Goal: Transaction & Acquisition: Book appointment/travel/reservation

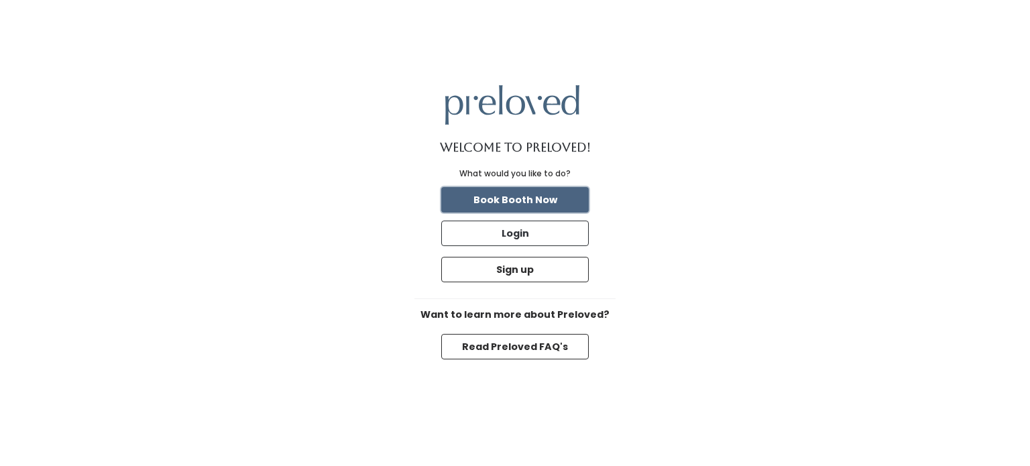
click at [516, 196] on button "Book Booth Now" at bounding box center [515, 199] width 148 height 25
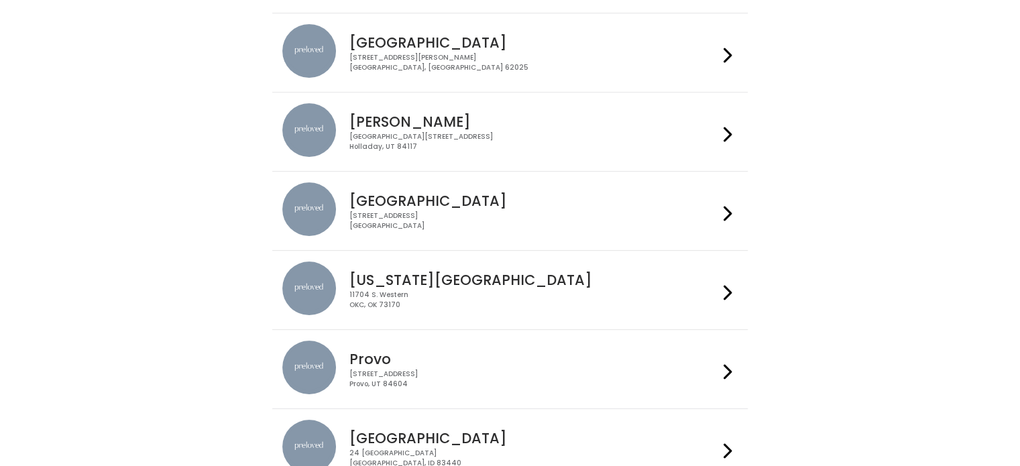
scroll to position [268, 0]
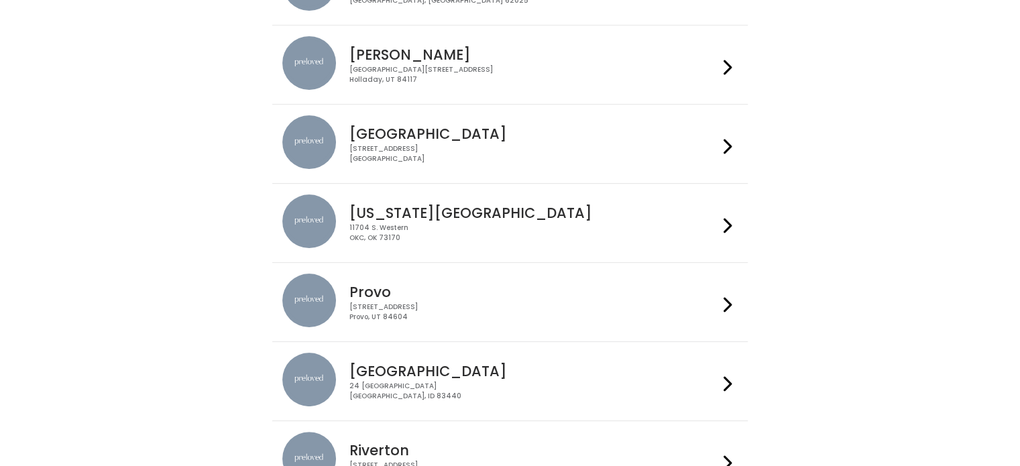
click at [380, 284] on h4 "Provo" at bounding box center [533, 291] width 369 height 15
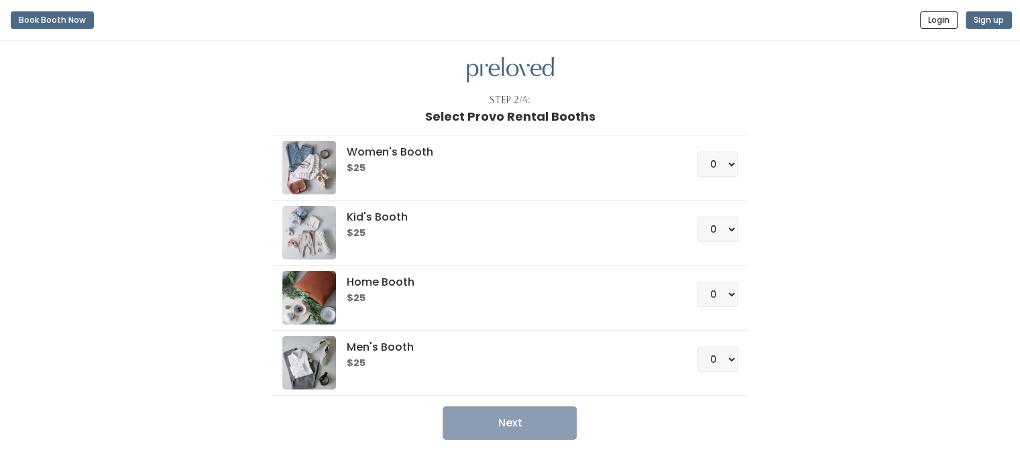
click at [369, 278] on h5 "Home Booth" at bounding box center [506, 282] width 319 height 12
click at [725, 298] on select "0 1 2 3 4" at bounding box center [717, 294] width 40 height 25
select select "1"
click at [697, 282] on select "0 1 2 3 4" at bounding box center [717, 294] width 40 height 25
click at [541, 423] on button "Next" at bounding box center [510, 423] width 134 height 34
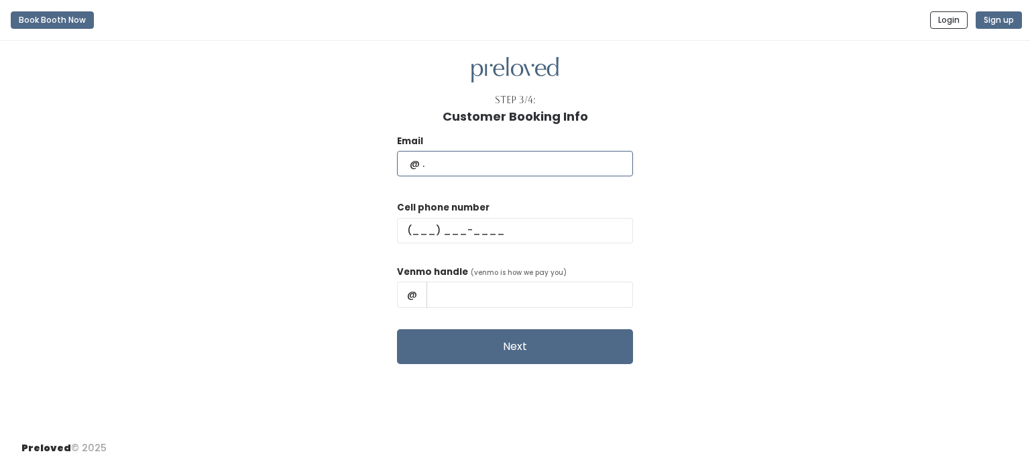
click at [471, 162] on input "text" at bounding box center [515, 163] width 236 height 25
type input "lynnlynnmalaga@gmail.com"
click at [500, 227] on input "text" at bounding box center [515, 230] width 236 height 25
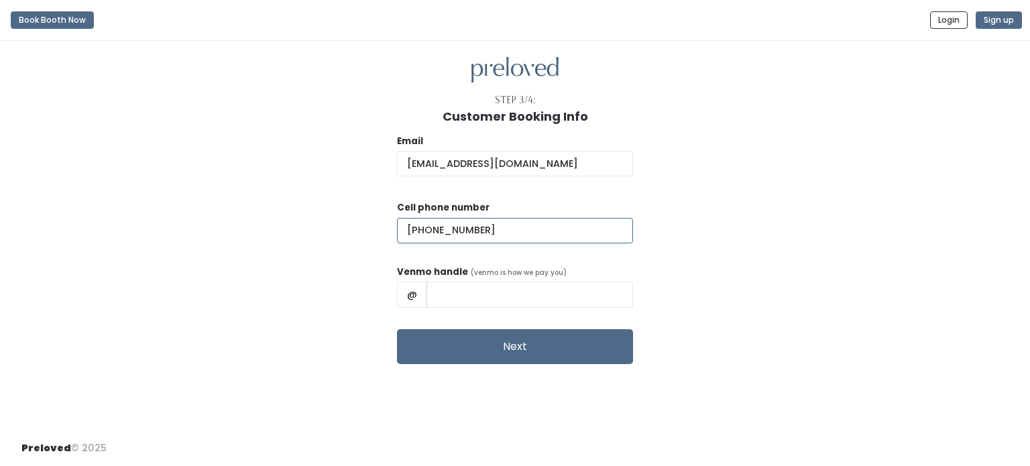
type input "(479) 353-2421"
click at [510, 297] on input "text" at bounding box center [530, 294] width 207 height 25
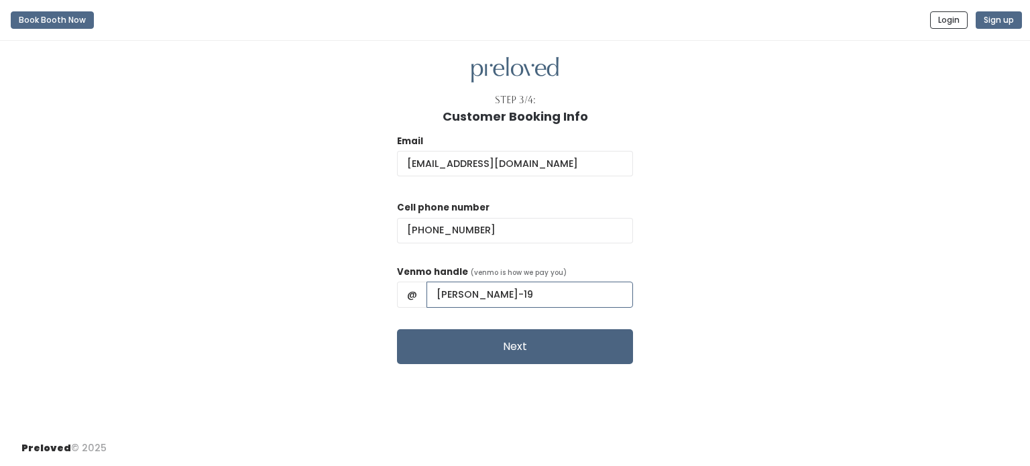
type input "sara-sparrow-19"
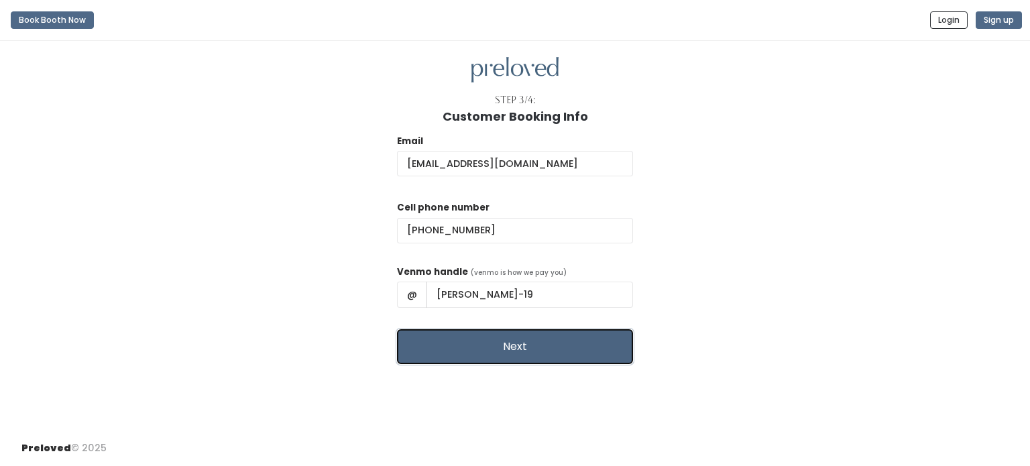
click at [529, 350] on button "Next" at bounding box center [515, 346] width 236 height 35
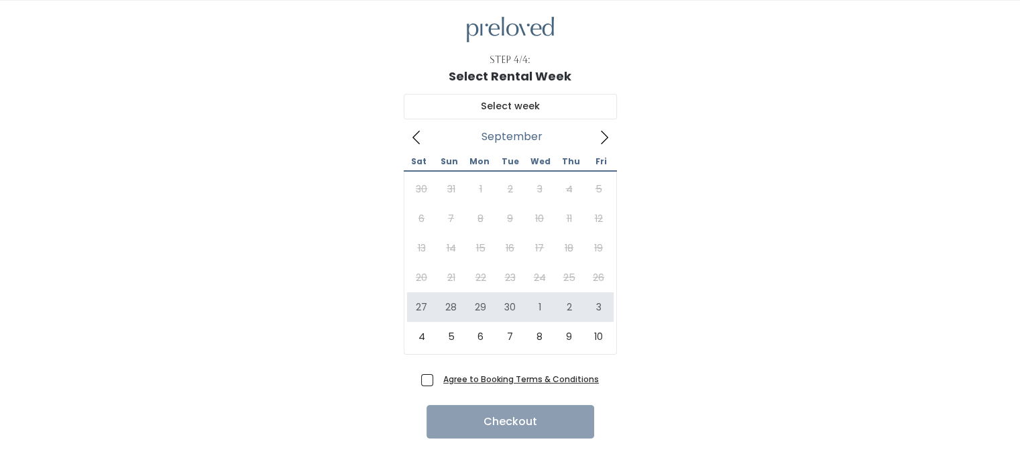
scroll to position [63, 0]
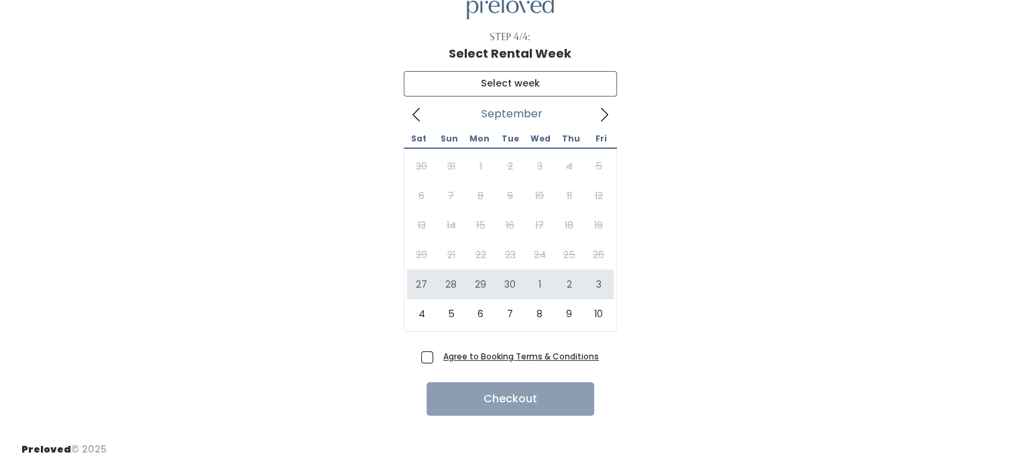
type input "September 27 to October 3"
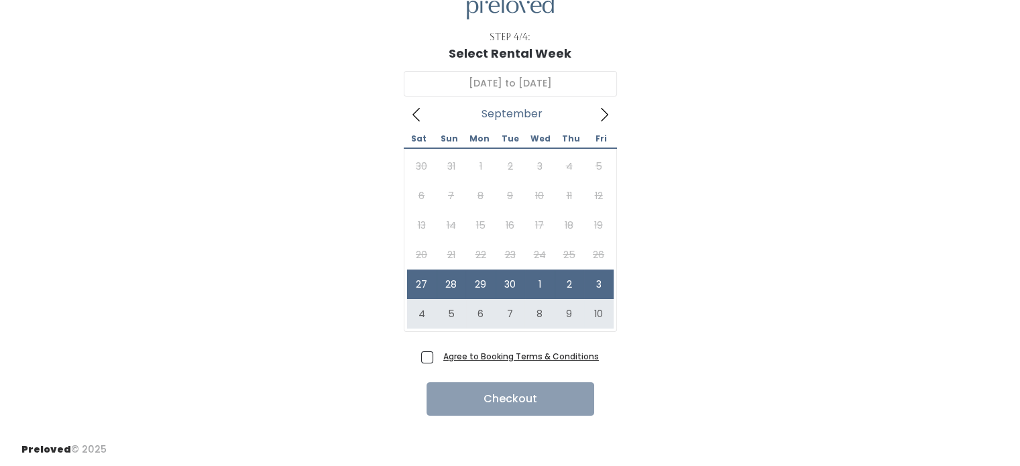
click at [438, 357] on span "Agree to Booking Terms & Conditions" at bounding box center [518, 355] width 161 height 13
click at [438, 357] on input "Agree to Booking Terms & Conditions" at bounding box center [442, 353] width 9 height 9
checkbox input "true"
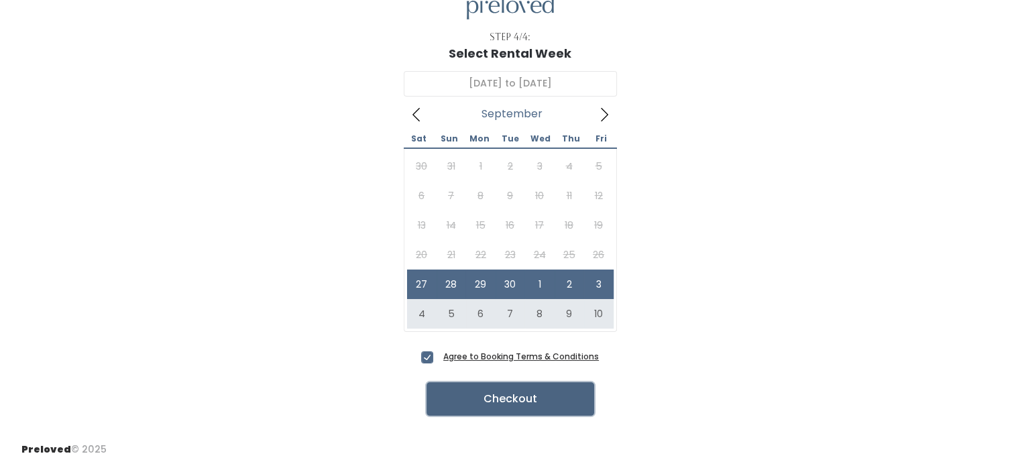
click at [487, 408] on button "Checkout" at bounding box center [511, 399] width 168 height 34
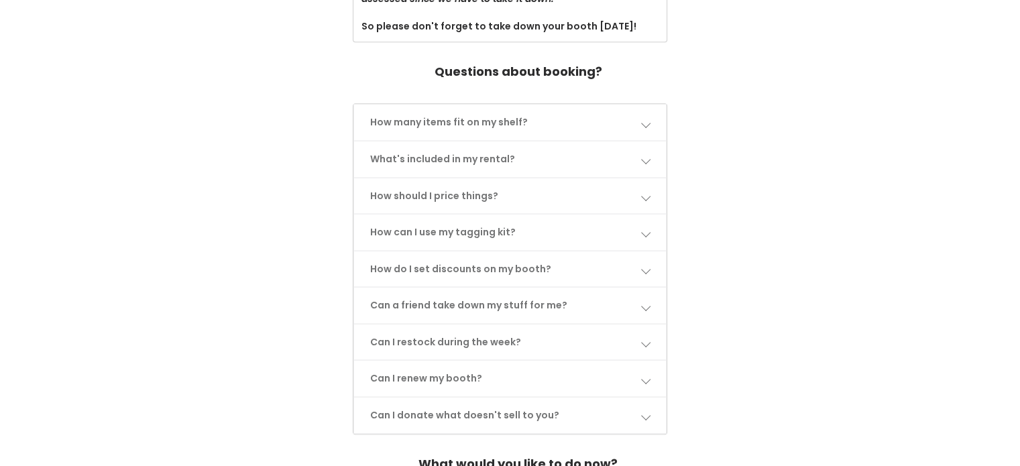
scroll to position [604, 0]
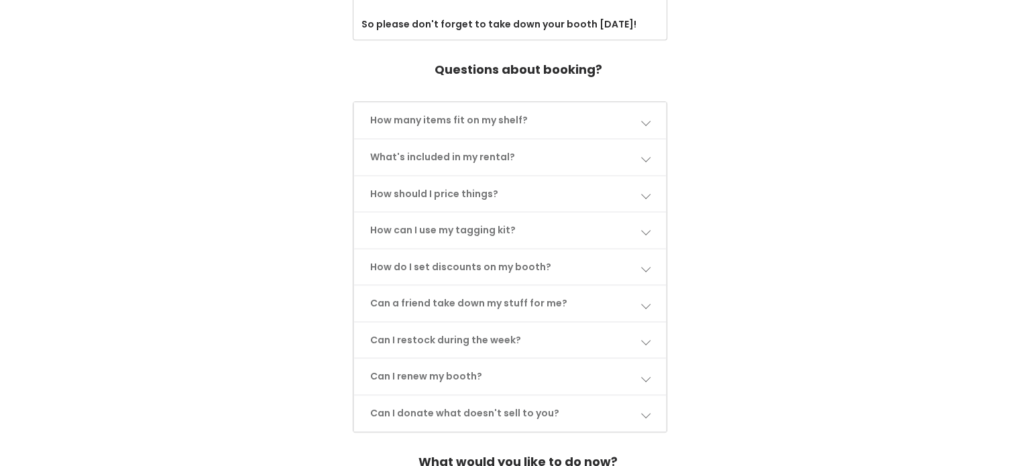
click at [645, 117] on span at bounding box center [644, 120] width 9 height 9
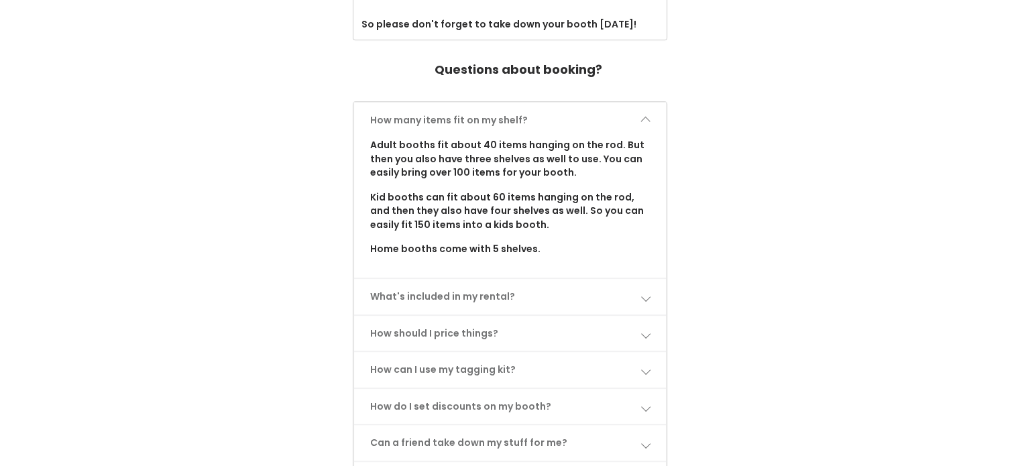
click at [645, 117] on span at bounding box center [644, 120] width 9 height 9
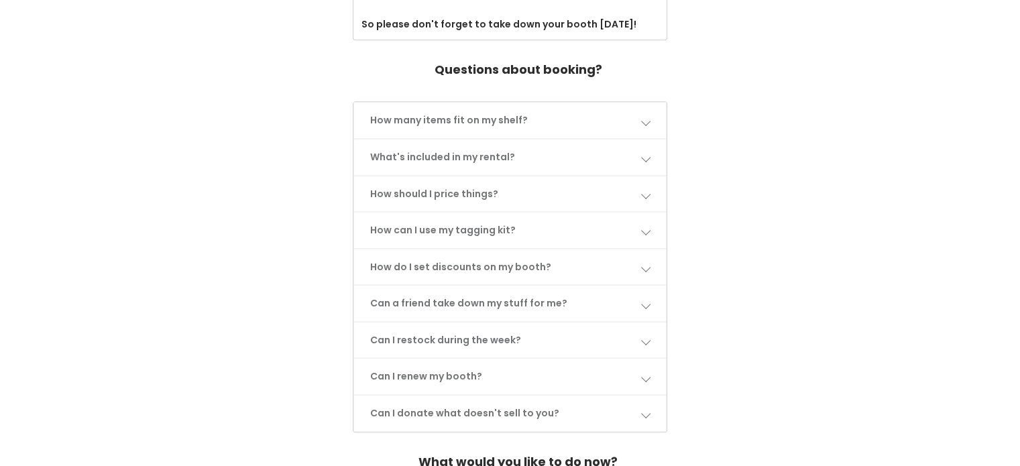
click at [646, 192] on span at bounding box center [644, 193] width 9 height 9
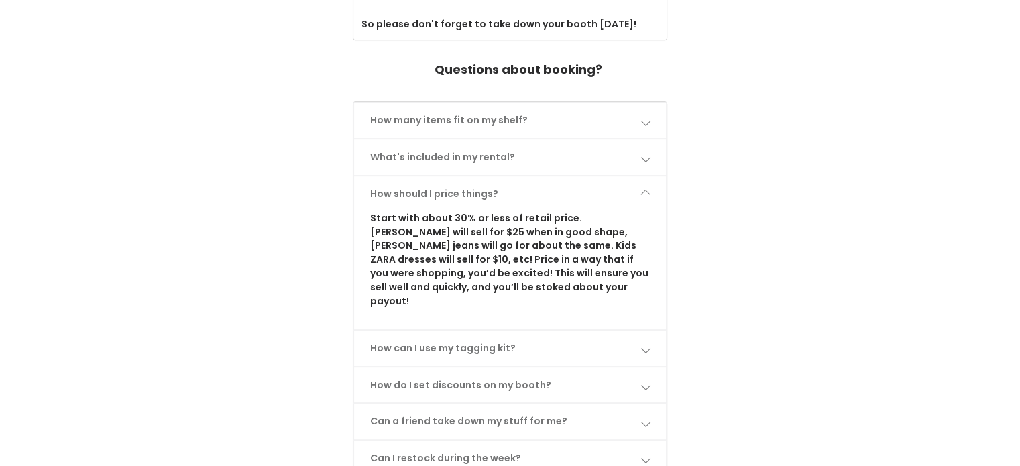
click at [646, 192] on span at bounding box center [644, 193] width 9 height 9
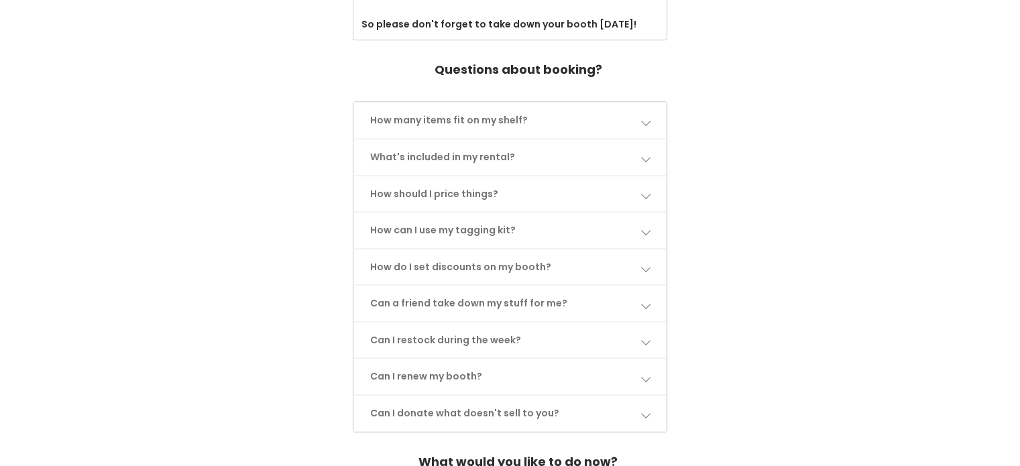
click at [649, 157] on span at bounding box center [644, 156] width 9 height 9
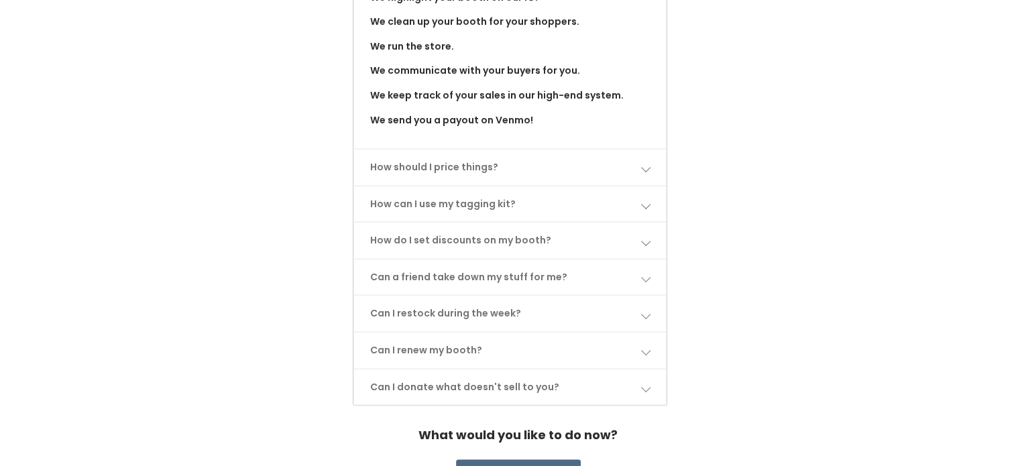
scroll to position [872, 0]
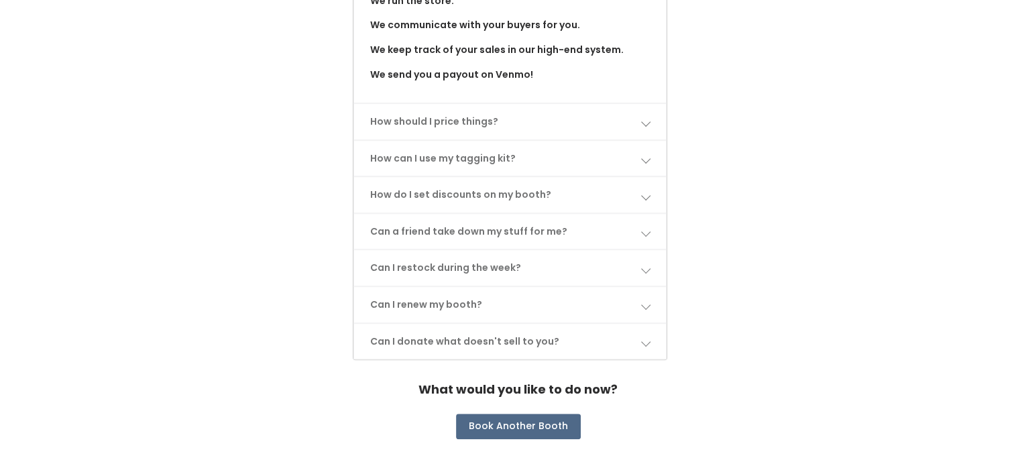
click at [656, 154] on link "How can I use my tagging kit?" at bounding box center [510, 159] width 313 height 36
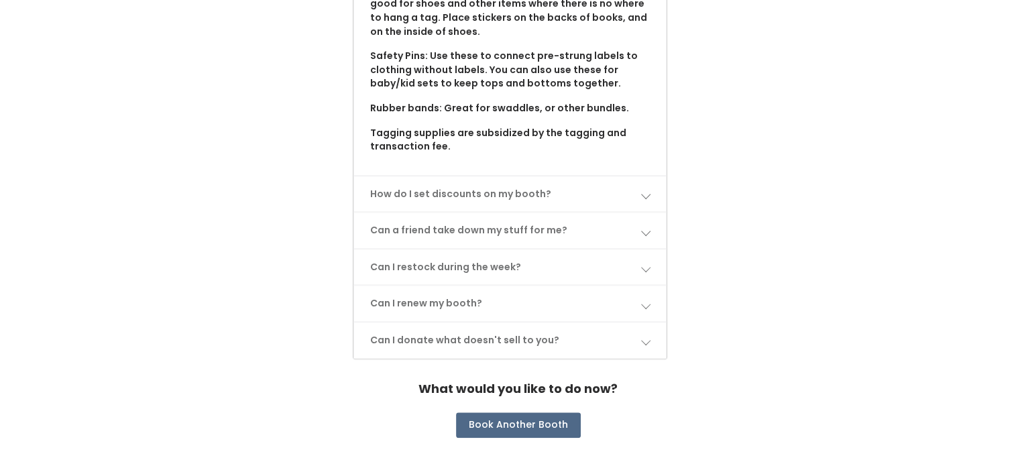
scroll to position [1215, 0]
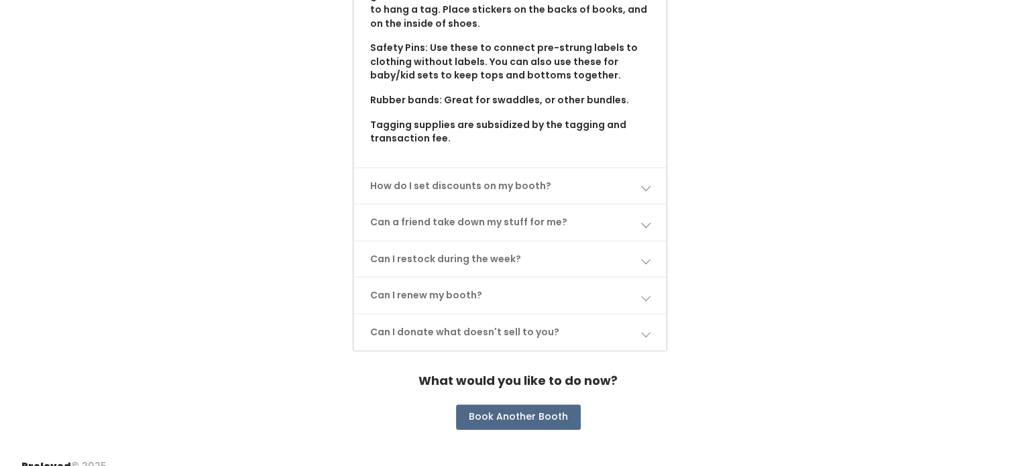
click at [645, 168] on link "How do I set discounts on my booth?" at bounding box center [510, 186] width 313 height 36
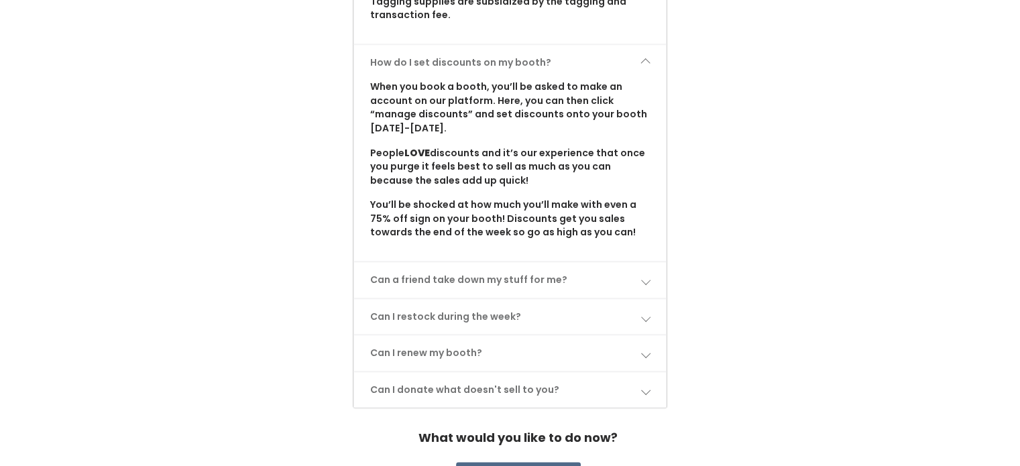
scroll to position [1349, 0]
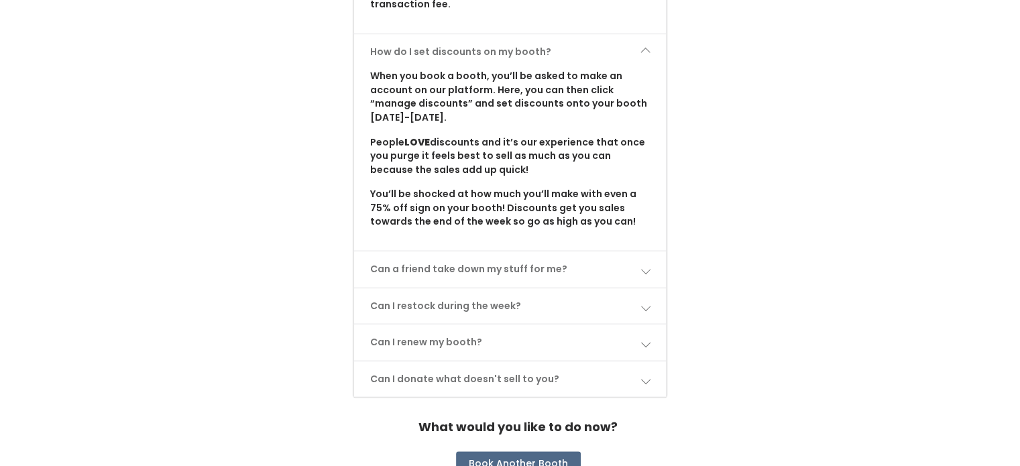
click at [643, 252] on link "Can a friend take down my stuff for me?" at bounding box center [510, 270] width 313 height 36
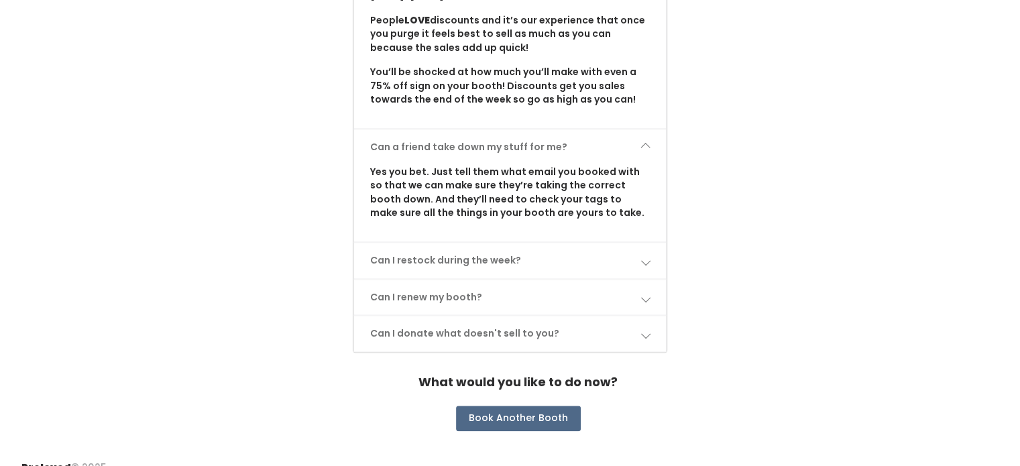
scroll to position [1473, 0]
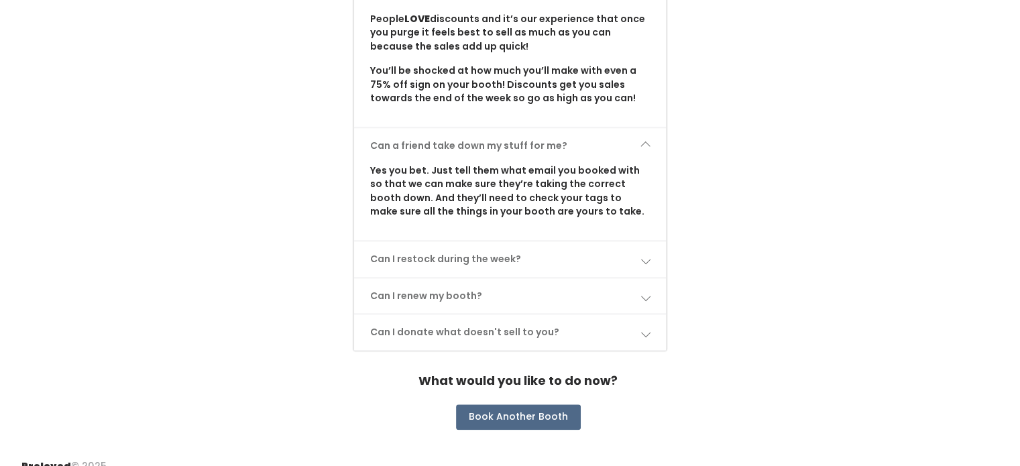
click at [651, 241] on link "Can I restock during the week?" at bounding box center [510, 259] width 313 height 36
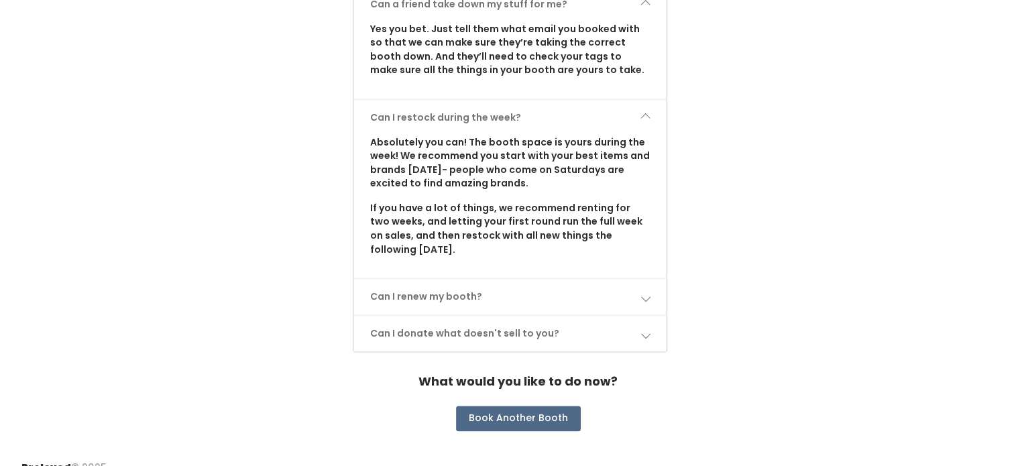
scroll to position [1615, 0]
click at [653, 278] on link "Can I renew my booth?" at bounding box center [510, 296] width 313 height 36
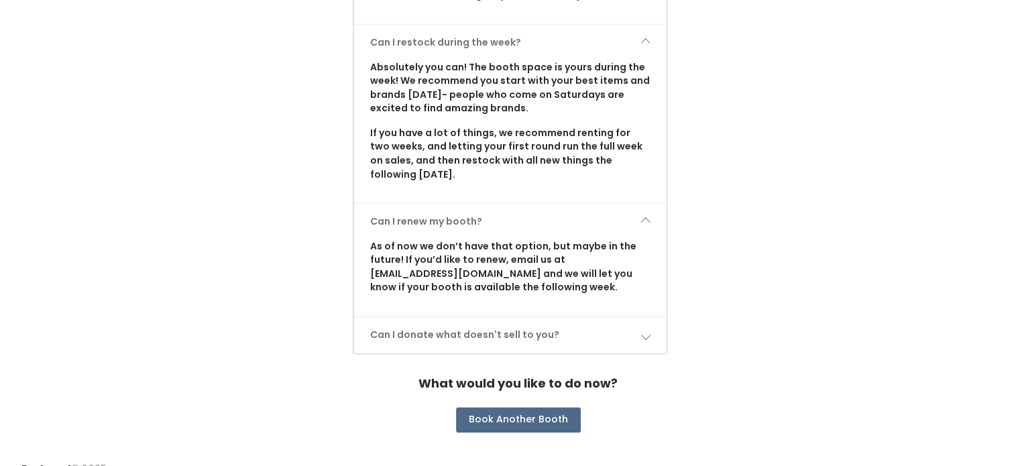
scroll to position [1692, 0]
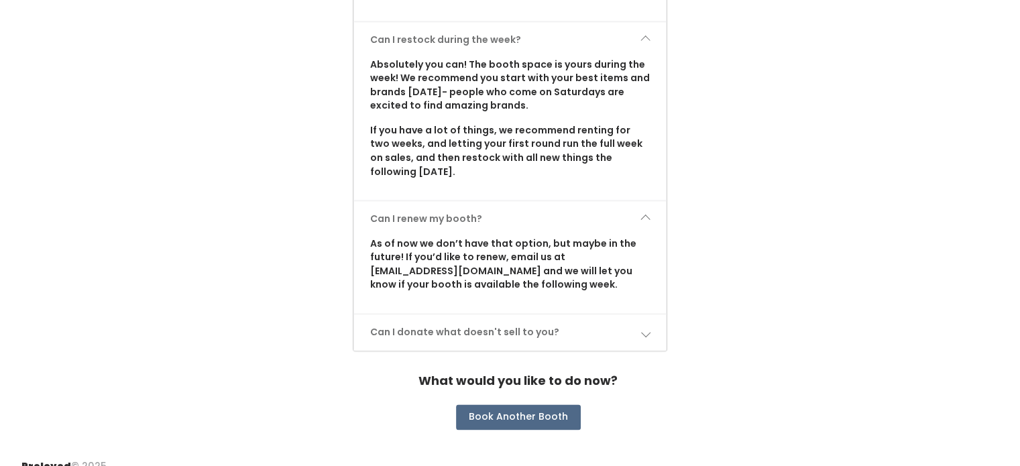
click at [645, 321] on link "Can I donate what doesn't sell to you?" at bounding box center [510, 333] width 313 height 36
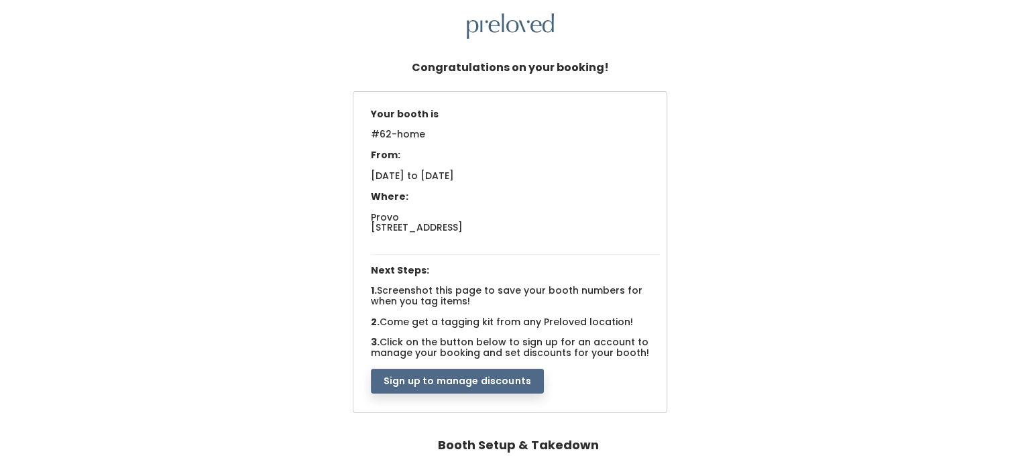
scroll to position [67, 0]
